Goal: Information Seeking & Learning: Learn about a topic

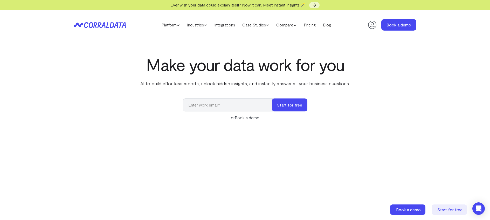
click at [230, 82] on p "AI to build effortless reports, unlock hidden insights, and instantly answer al…" at bounding box center [245, 83] width 212 height 7
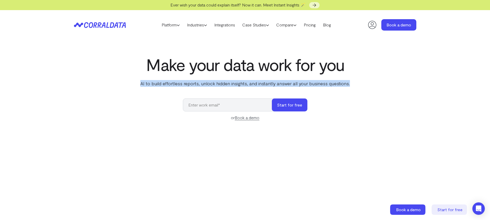
click at [230, 82] on p "AI to build effortless reports, unlock hidden insights, and instantly answer al…" at bounding box center [245, 83] width 212 height 7
copy div "AI to build effortless reports, unlock hidden insights, and instantly answer al…"
